Goal: Information Seeking & Learning: Learn about a topic

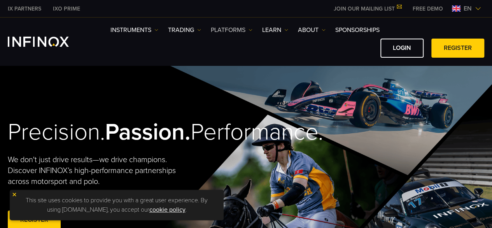
click at [223, 28] on link "PLATFORMS" at bounding box center [232, 29] width 42 height 9
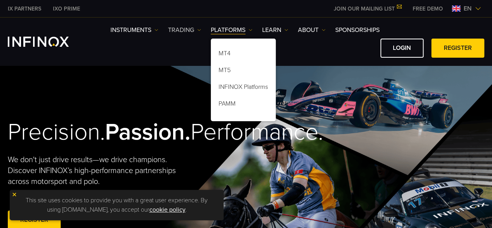
click at [181, 28] on link "TRADING" at bounding box center [184, 29] width 33 height 9
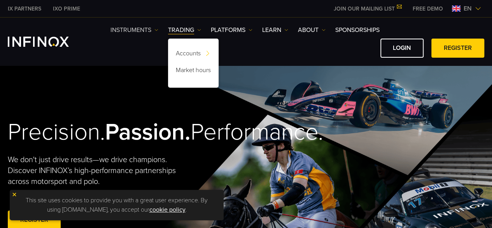
click at [132, 30] on link "Instruments" at bounding box center [135, 29] width 48 height 9
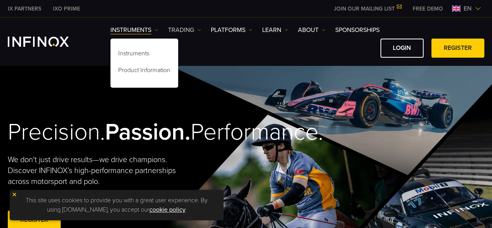
click at [191, 26] on link "TRADING" at bounding box center [184, 29] width 33 height 9
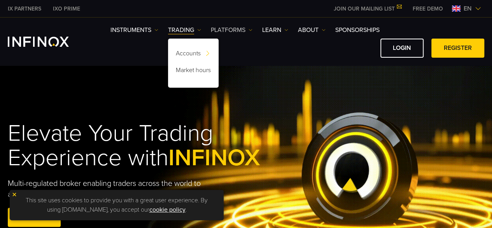
click at [237, 26] on link "PLATFORMS" at bounding box center [232, 29] width 42 height 9
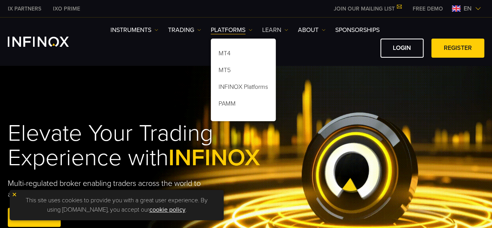
click at [273, 27] on link "Learn" at bounding box center [275, 29] width 26 height 9
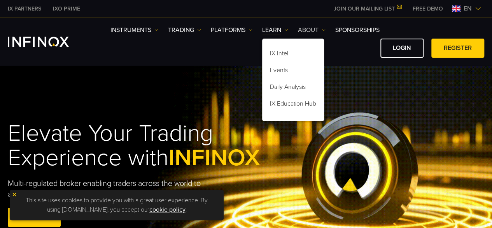
click at [309, 30] on link "ABOUT" at bounding box center [312, 29] width 28 height 9
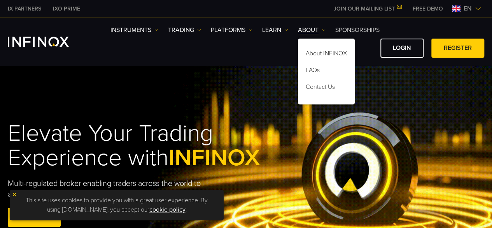
click at [349, 30] on link "SPONSORSHIPS" at bounding box center [357, 29] width 44 height 9
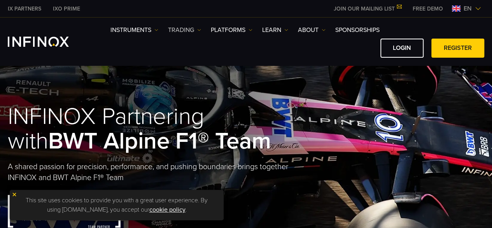
click at [181, 28] on link "TRADING" at bounding box center [184, 29] width 33 height 9
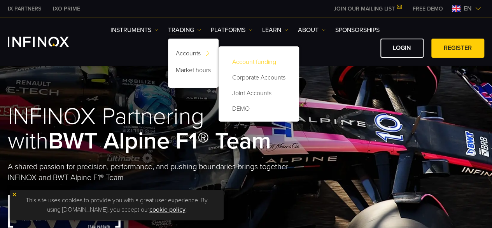
click at [246, 58] on link "Account funding" at bounding box center [258, 62] width 65 height 16
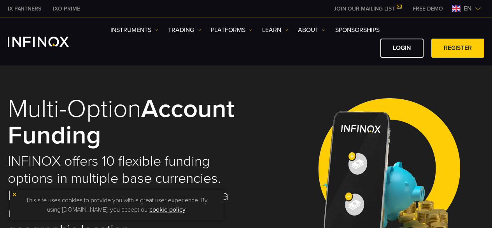
select select "***"
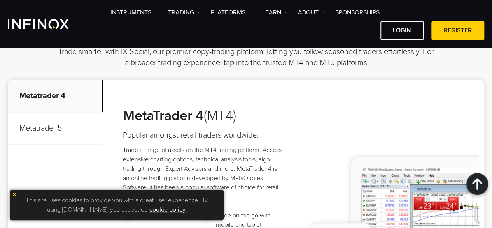
scroll to position [597, 0]
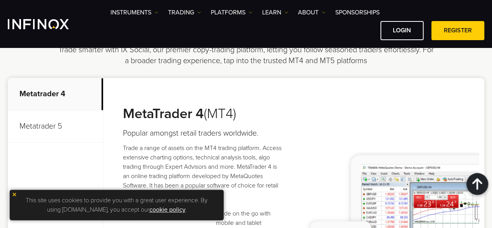
click at [71, 123] on p "Metatrader 5" at bounding box center [55, 126] width 95 height 32
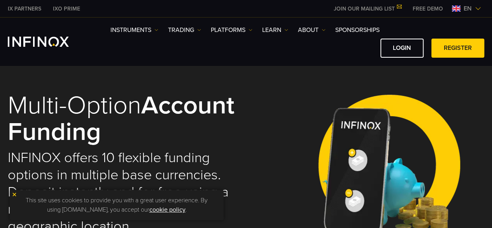
scroll to position [0, 0]
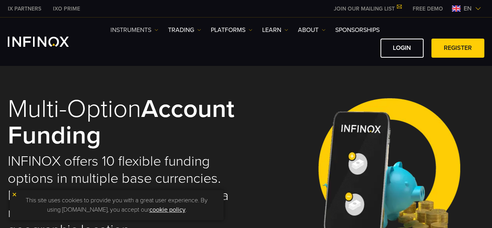
click at [130, 31] on link "Instruments" at bounding box center [135, 29] width 48 height 9
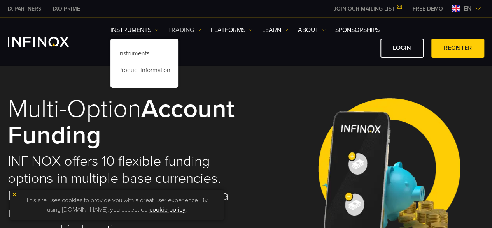
click at [182, 31] on link "TRADING" at bounding box center [184, 29] width 33 height 9
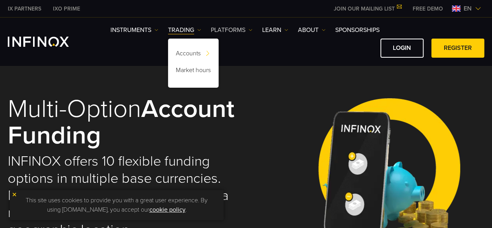
click at [235, 29] on link "PLATFORMS" at bounding box center [232, 29] width 42 height 9
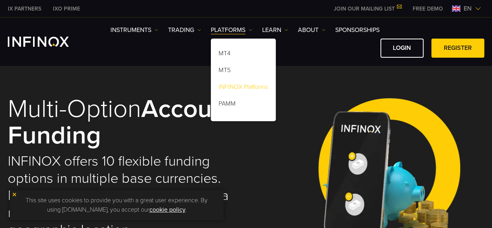
click at [245, 89] on link "INFINOX Platforms" at bounding box center [243, 88] width 65 height 17
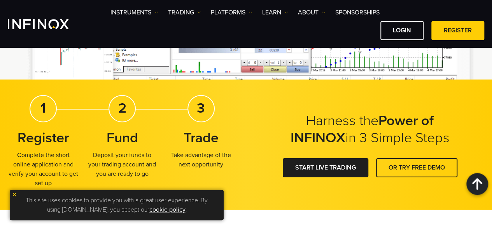
scroll to position [1143, 0]
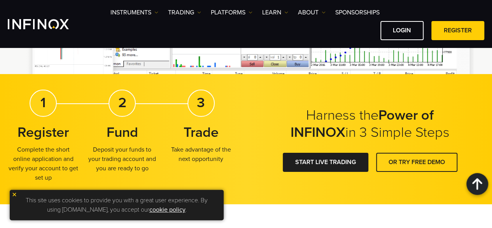
click at [16, 196] on img at bounding box center [14, 193] width 5 height 5
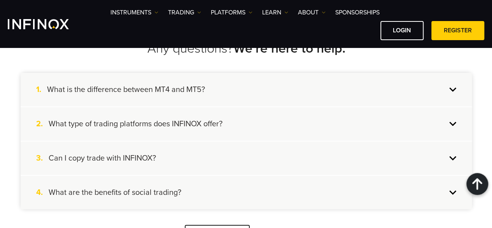
scroll to position [1343, 0]
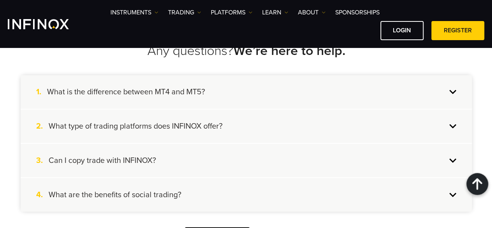
click at [462, 92] on div "1. What is the difference between MT4 and MT5?" at bounding box center [246, 91] width 451 height 33
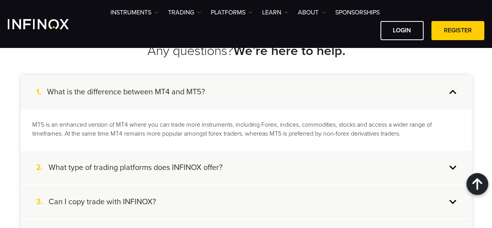
scroll to position [0, 0]
click at [451, 173] on div "2. What type of trading platforms does INFINOX offer?" at bounding box center [246, 167] width 451 height 33
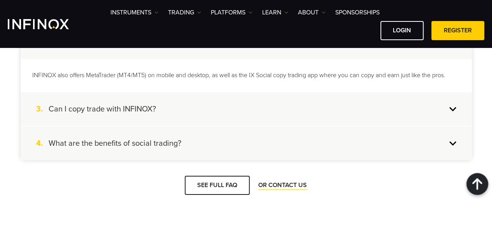
scroll to position [1423, 0]
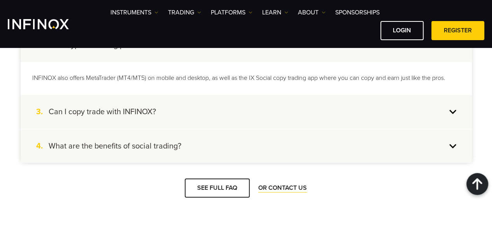
click at [455, 109] on div "3. Can I copy trade with INFINOX?" at bounding box center [246, 111] width 451 height 33
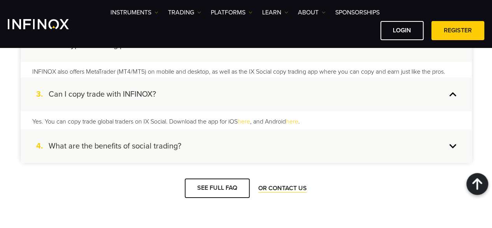
scroll to position [0, 0]
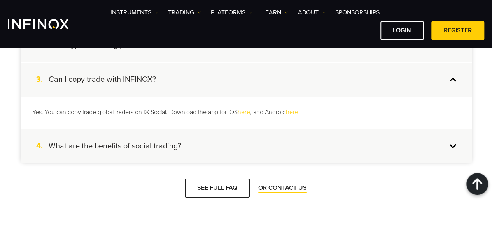
click at [455, 142] on div "4. What are the benefits of social trading?" at bounding box center [246, 145] width 451 height 33
